Goal: Task Accomplishment & Management: Use online tool/utility

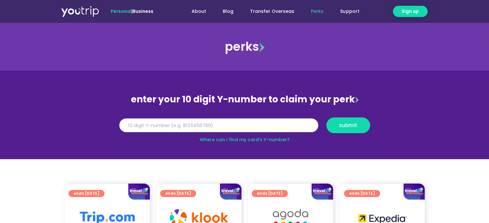
click at [139, 126] on input "Y Number" at bounding box center [218, 126] width 199 height 14
click at [350, 123] on span "submit" at bounding box center [348, 125] width 18 height 5
drag, startPoint x: 175, startPoint y: 126, endPoint x: 107, endPoint y: 130, distance: 68.2
click at [107, 130] on section "enter your 10 digit Y-number to claim your perk Y Number [CREDIT_CARD_NUMBER] s…" at bounding box center [244, 115] width 489 height 89
type input "8179278863"
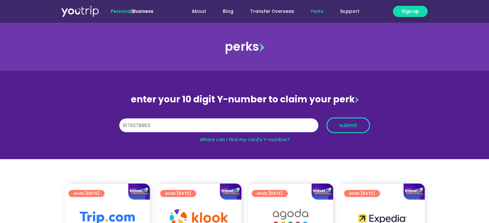
click at [350, 125] on span "submit" at bounding box center [348, 125] width 18 height 5
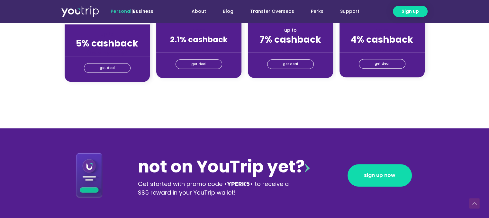
scroll to position [482, 0]
